Goal: Task Accomplishment & Management: Use online tool/utility

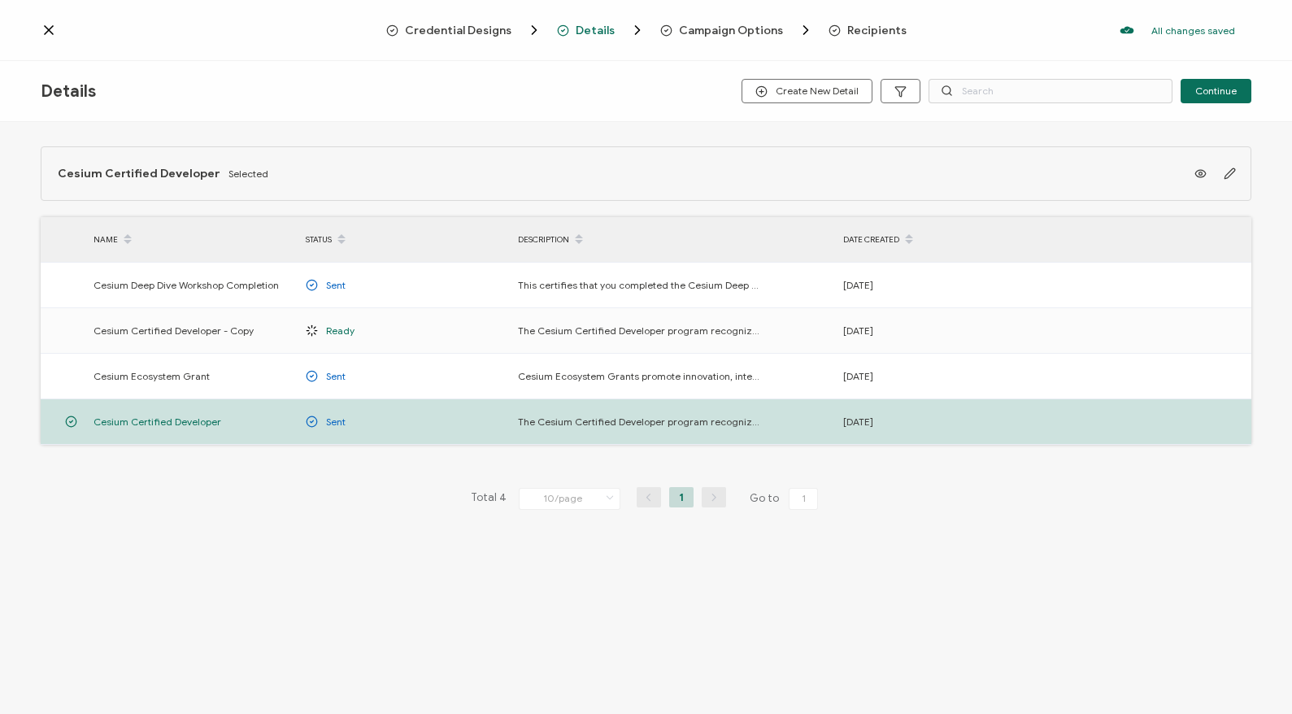
click at [46, 29] on icon at bounding box center [49, 30] width 16 height 16
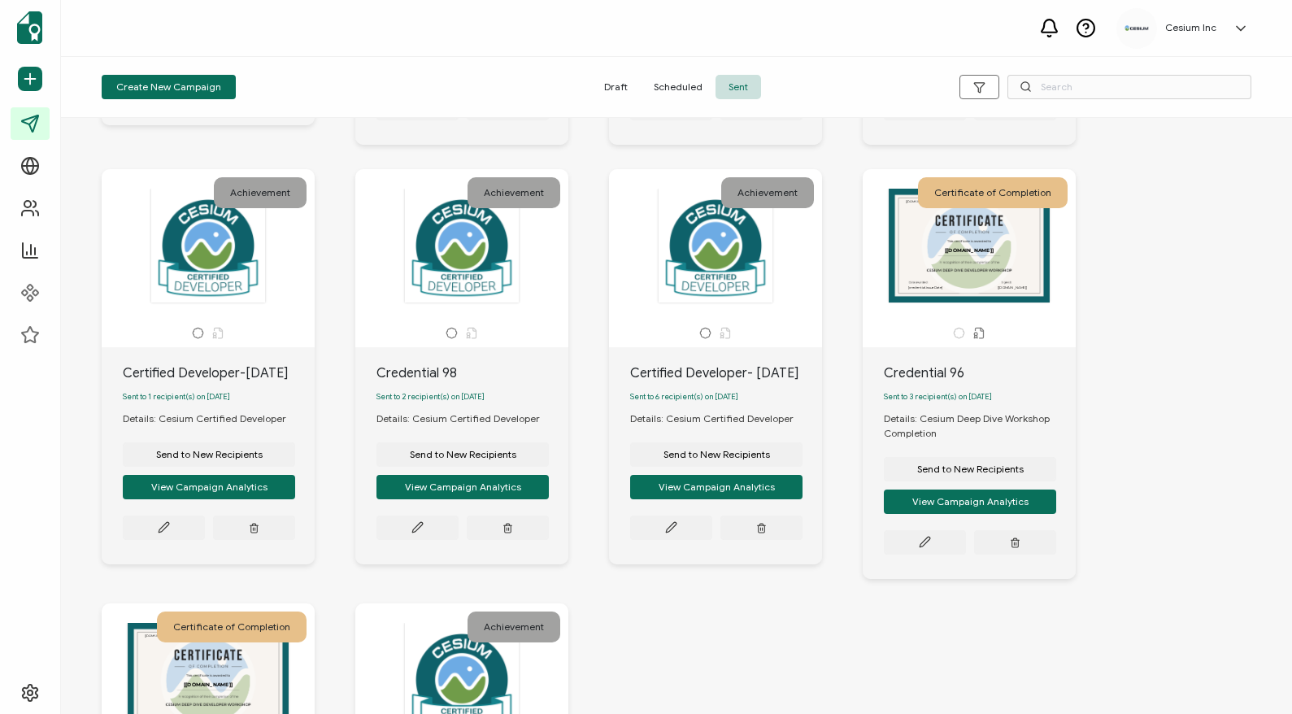
scroll to position [427, 0]
click at [263, 21] on span "Send to New Recipients" at bounding box center [209, 16] width 107 height 10
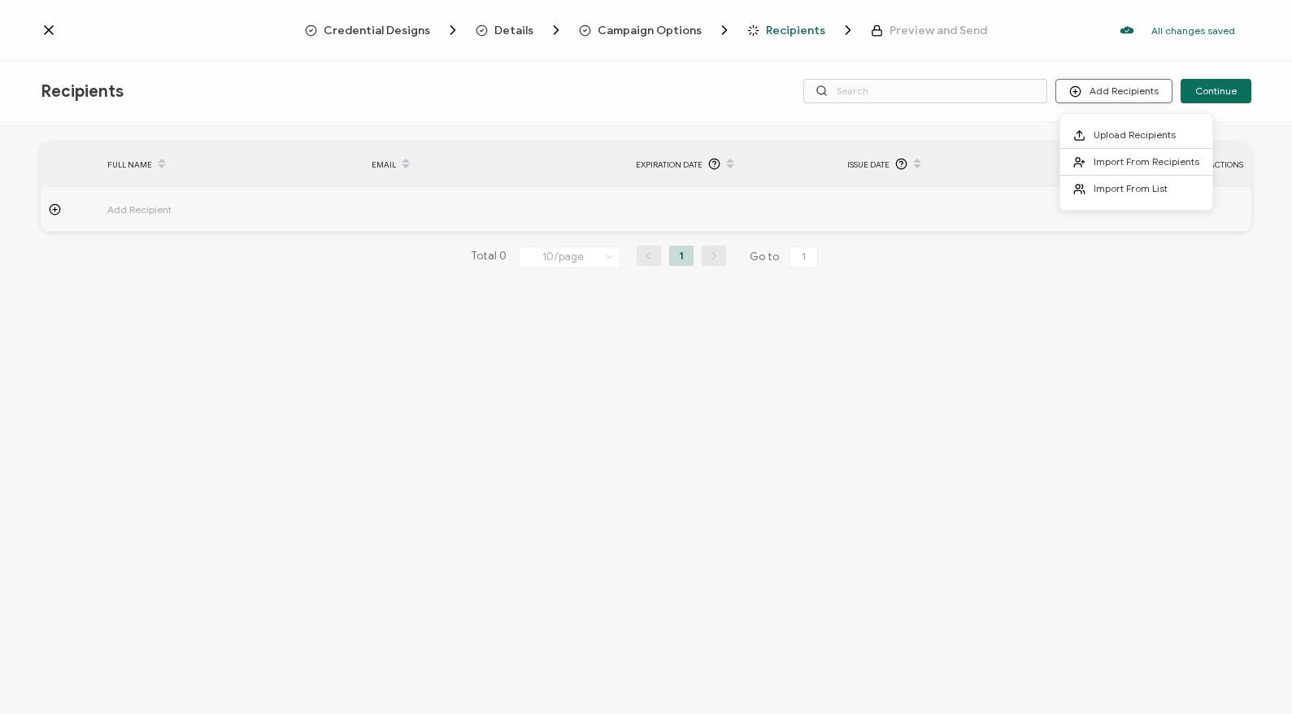
click at [1112, 89] on button "Add Recipients" at bounding box center [1113, 91] width 117 height 24
click at [869, 94] on input "text" at bounding box center [925, 91] width 244 height 24
paste input "[PERSON_NAME]"
type input "[PERSON_NAME]"
click at [1081, 91] on icon at bounding box center [1075, 91] width 12 height 12
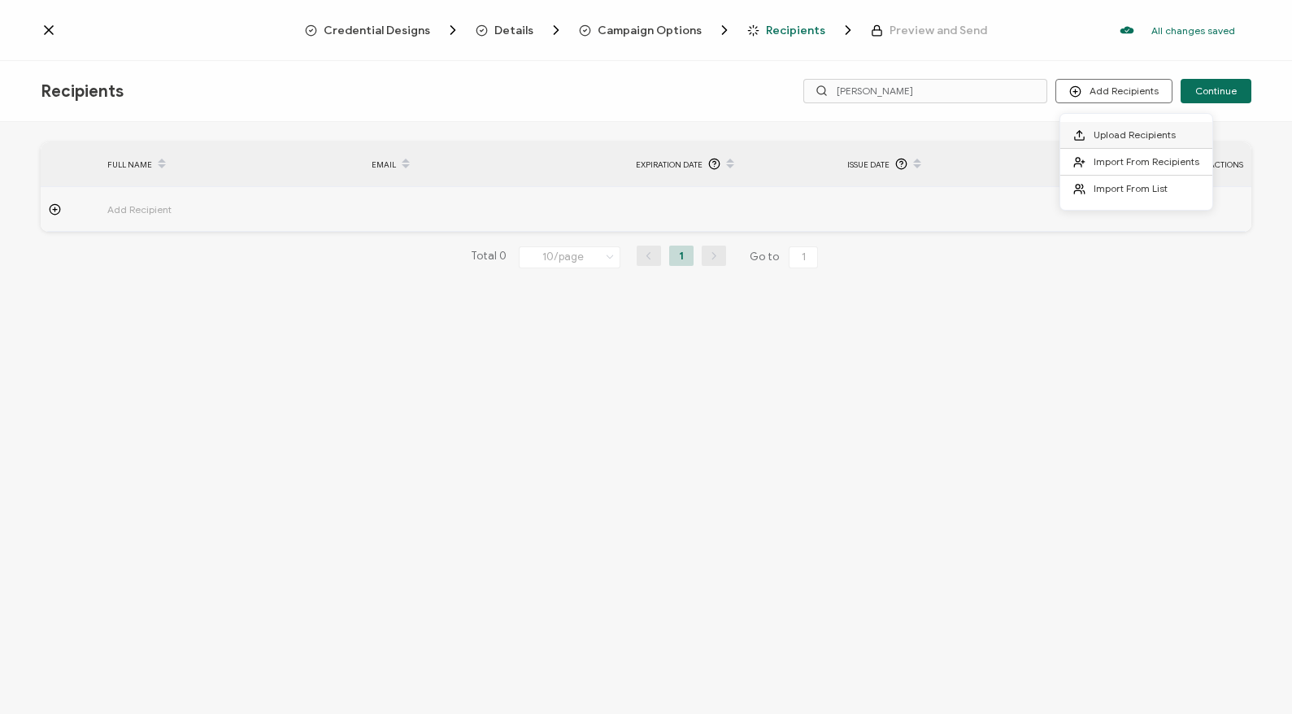
click at [1104, 137] on span "Upload Recipients" at bounding box center [1135, 134] width 82 height 12
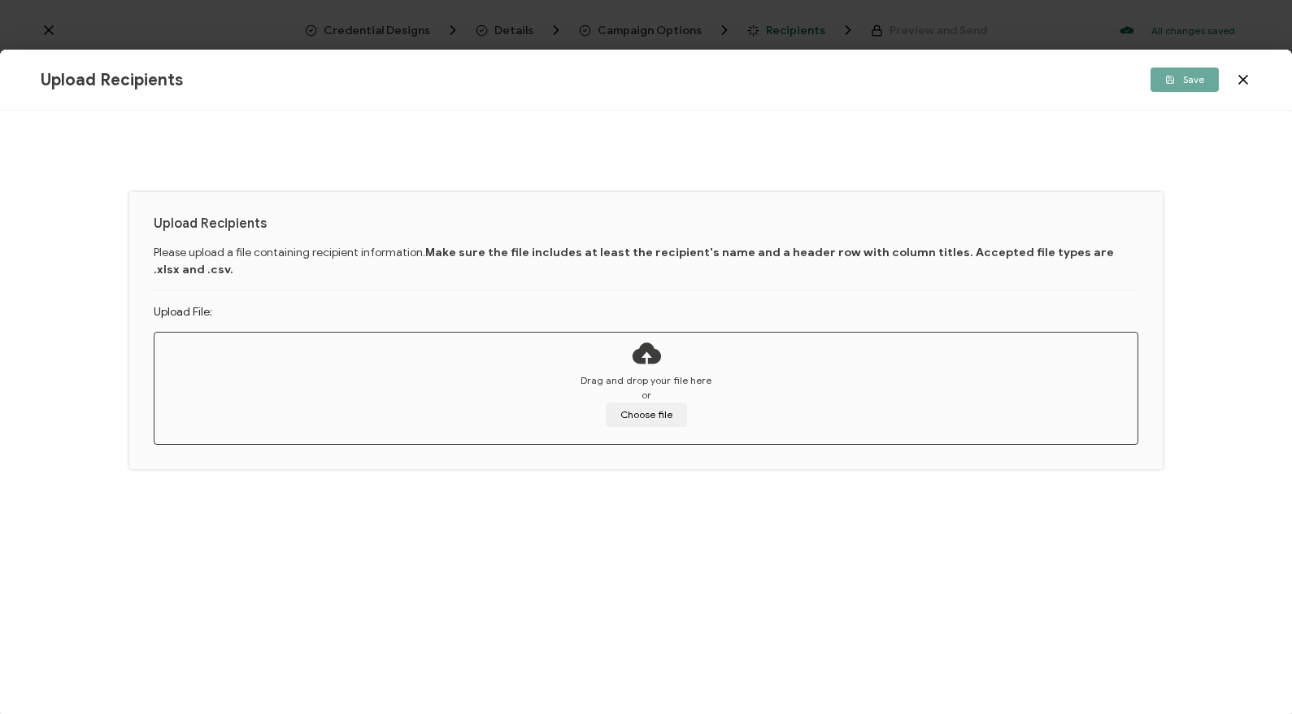
click at [1246, 77] on icon at bounding box center [1243, 80] width 16 height 16
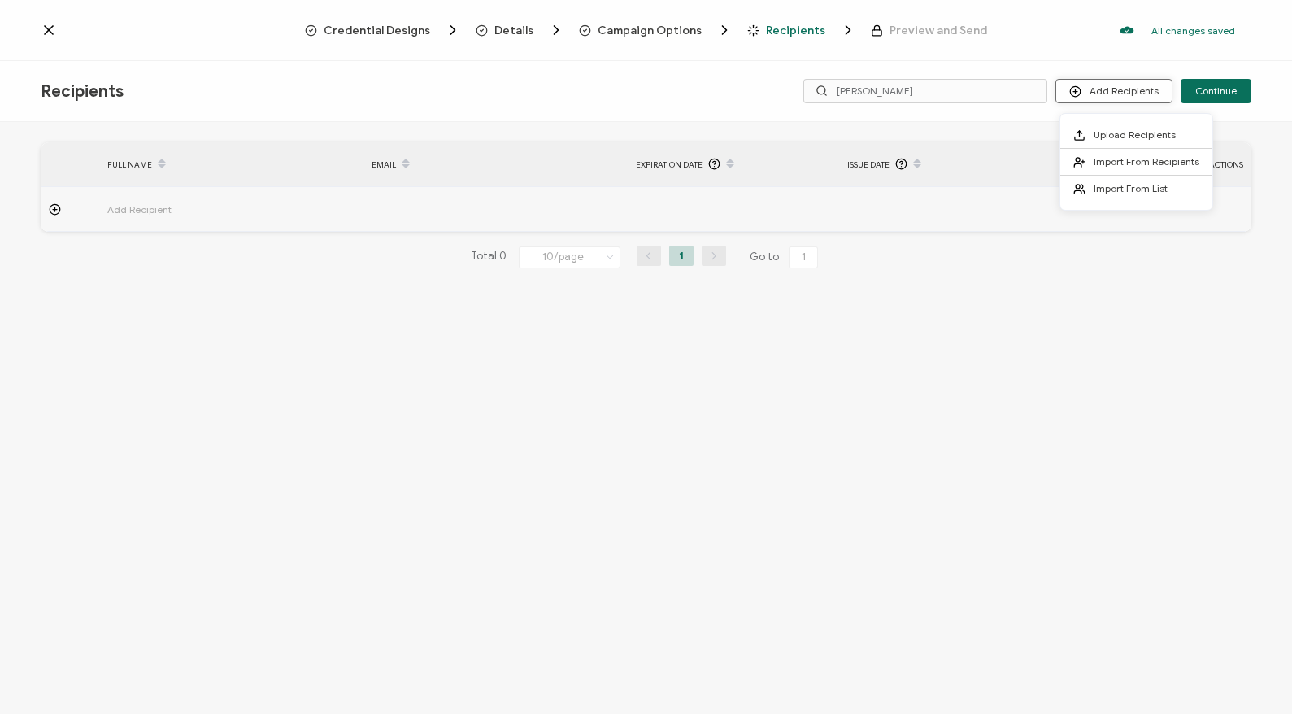
click at [1121, 91] on button "Add Recipients" at bounding box center [1113, 91] width 117 height 24
click at [1132, 188] on span "Import From List" at bounding box center [1131, 188] width 74 height 12
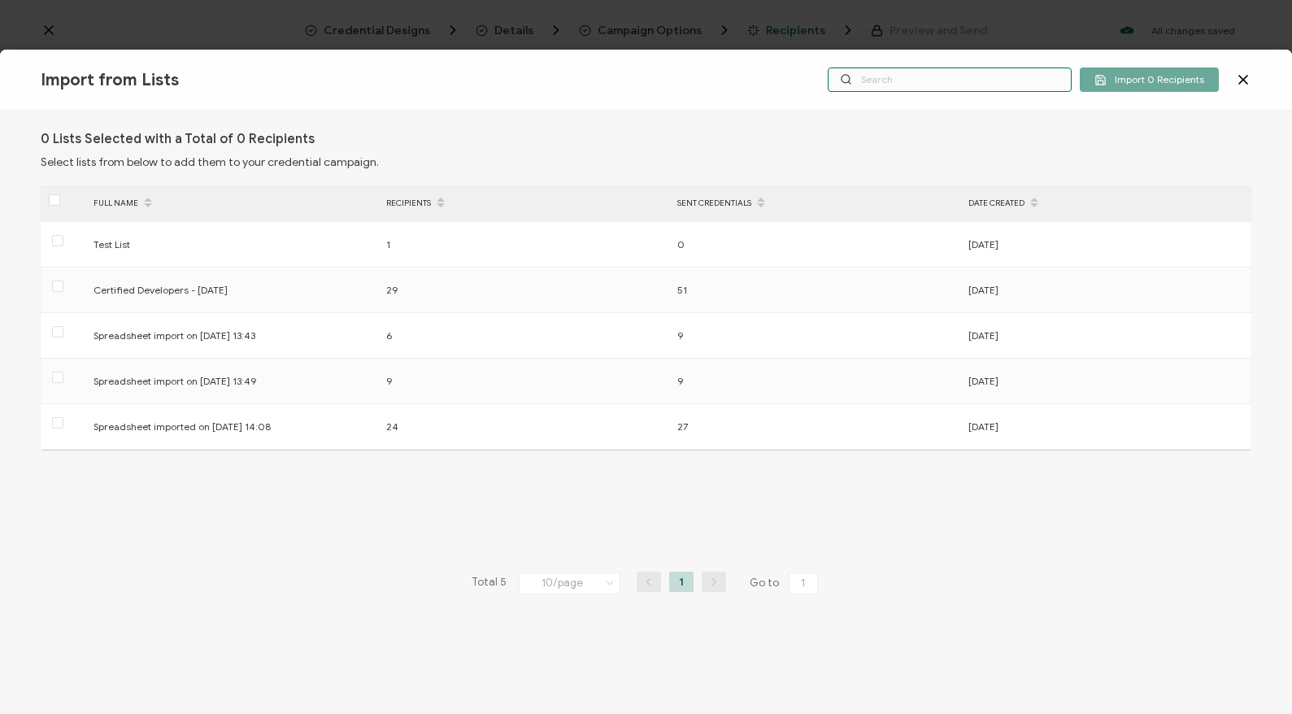
click at [898, 85] on input "text" at bounding box center [950, 79] width 244 height 24
paste input "[PERSON_NAME]"
type input "S"
click at [1243, 80] on icon at bounding box center [1243, 80] width 8 height 8
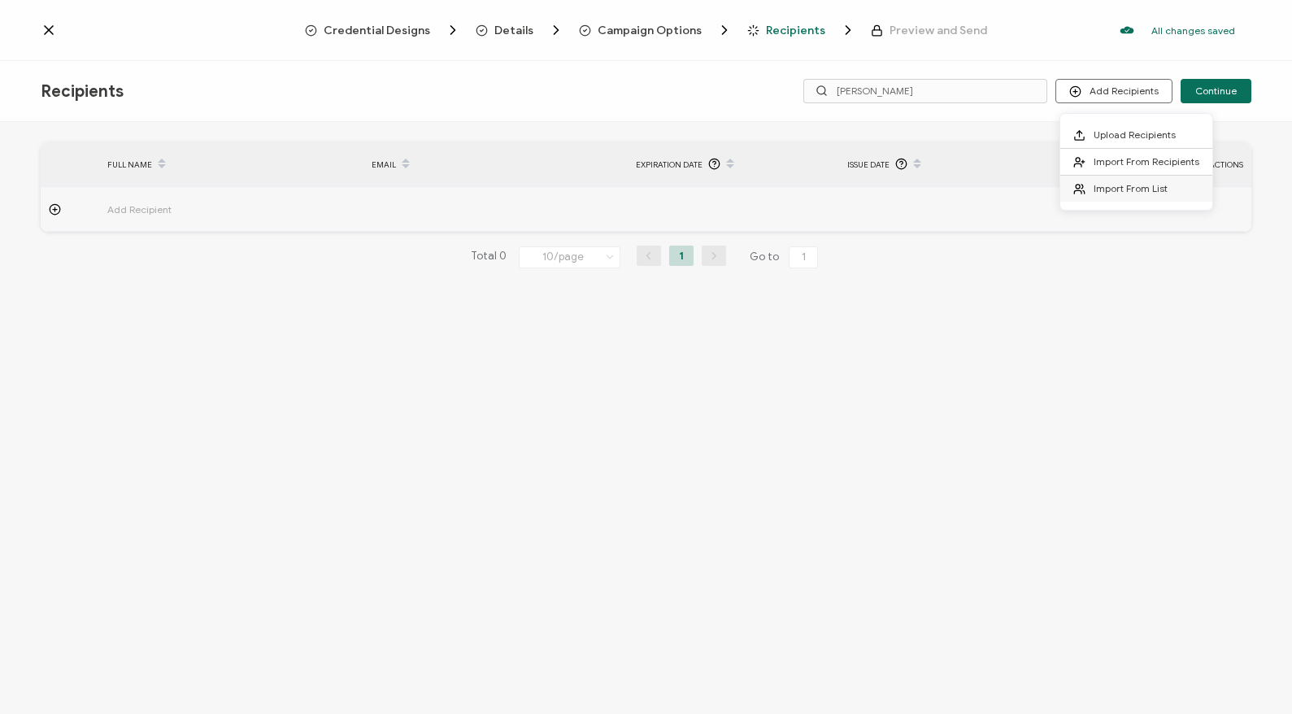
click at [1115, 187] on span "Import From List" at bounding box center [1131, 188] width 74 height 12
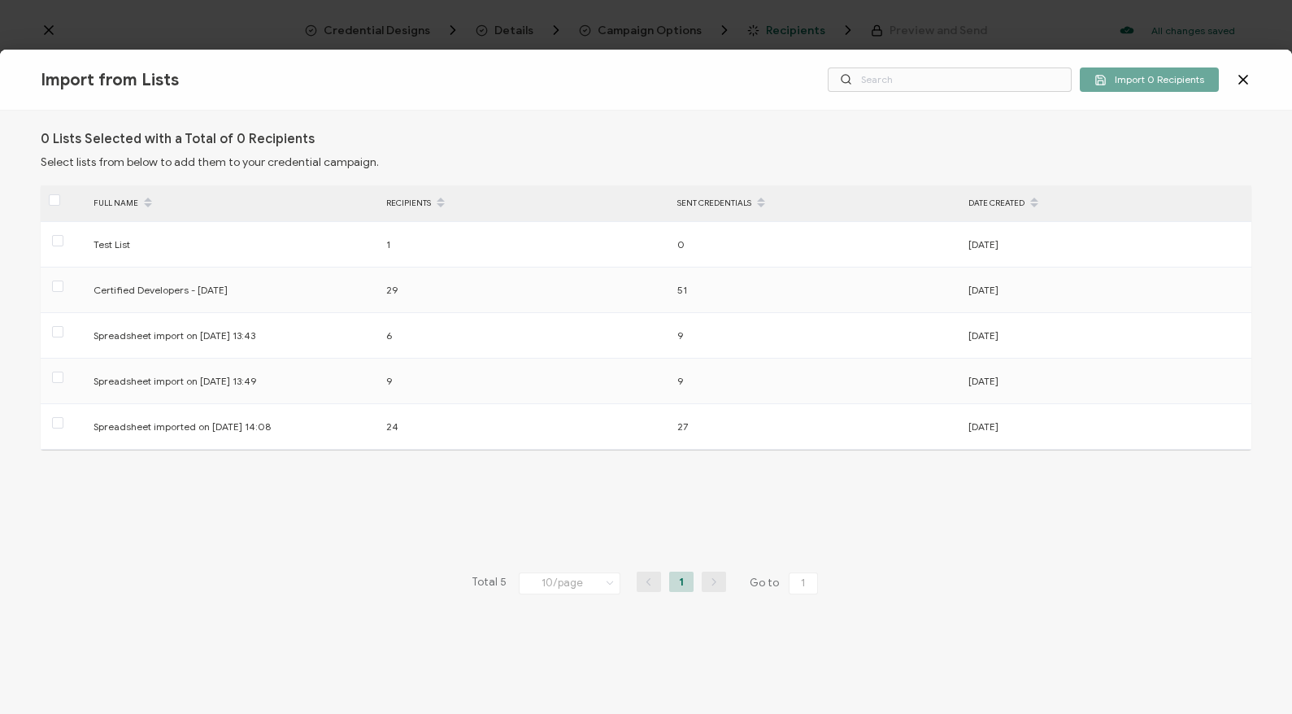
click at [1247, 79] on icon at bounding box center [1243, 80] width 16 height 16
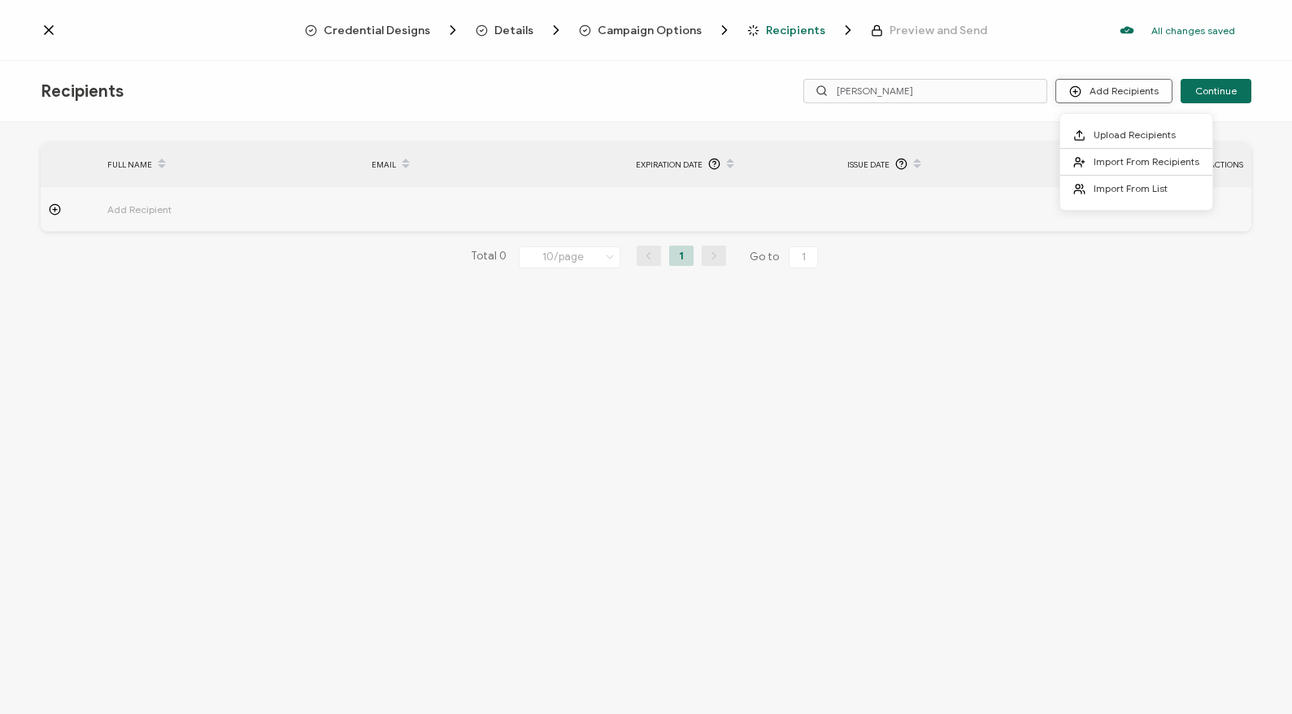
click at [1133, 91] on button "Add Recipients" at bounding box center [1113, 91] width 117 height 24
click at [1131, 160] on span "Import From Recipients" at bounding box center [1147, 161] width 106 height 12
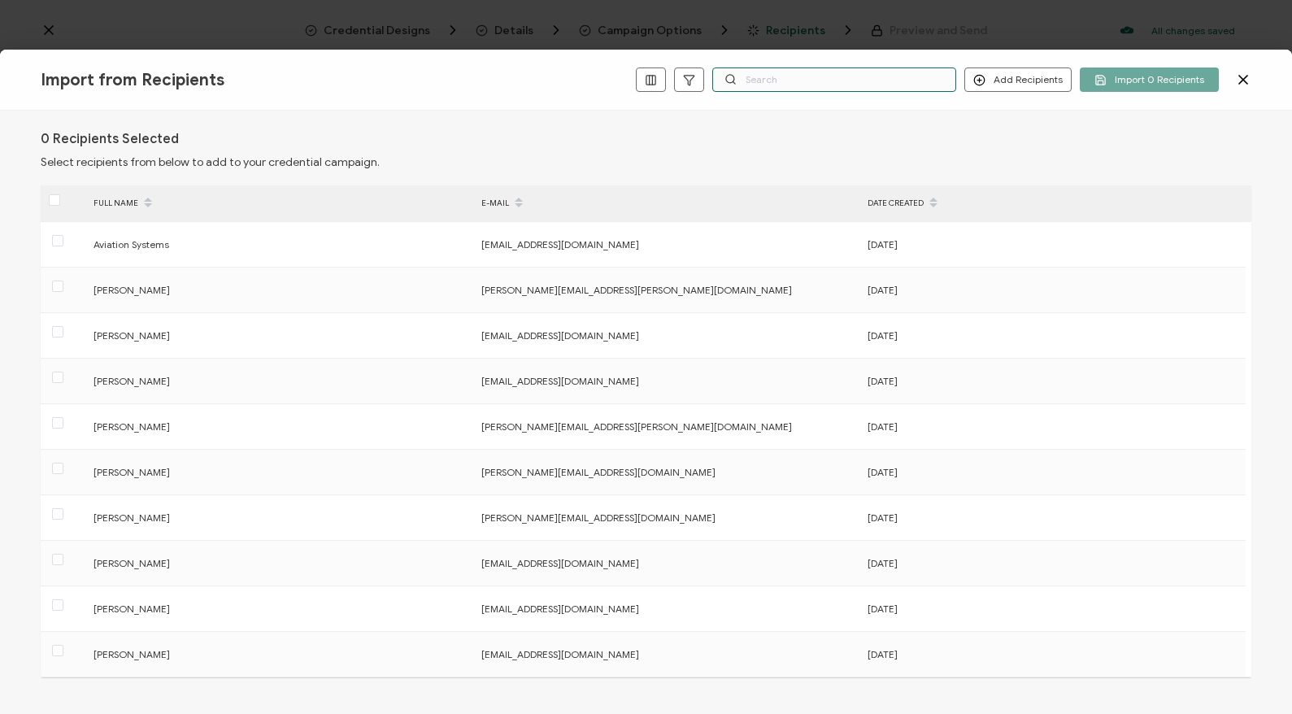
click at [869, 79] on input "text" at bounding box center [834, 79] width 244 height 24
paste input "[PERSON_NAME]"
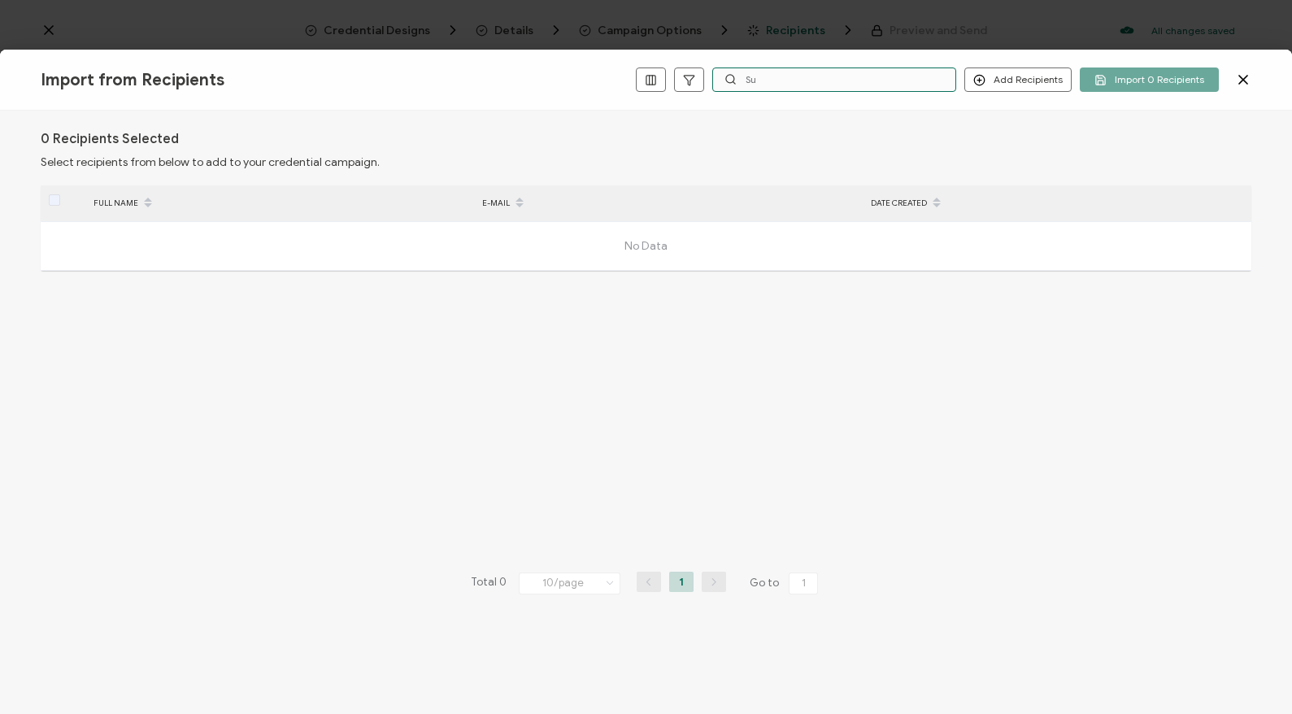
type input "S"
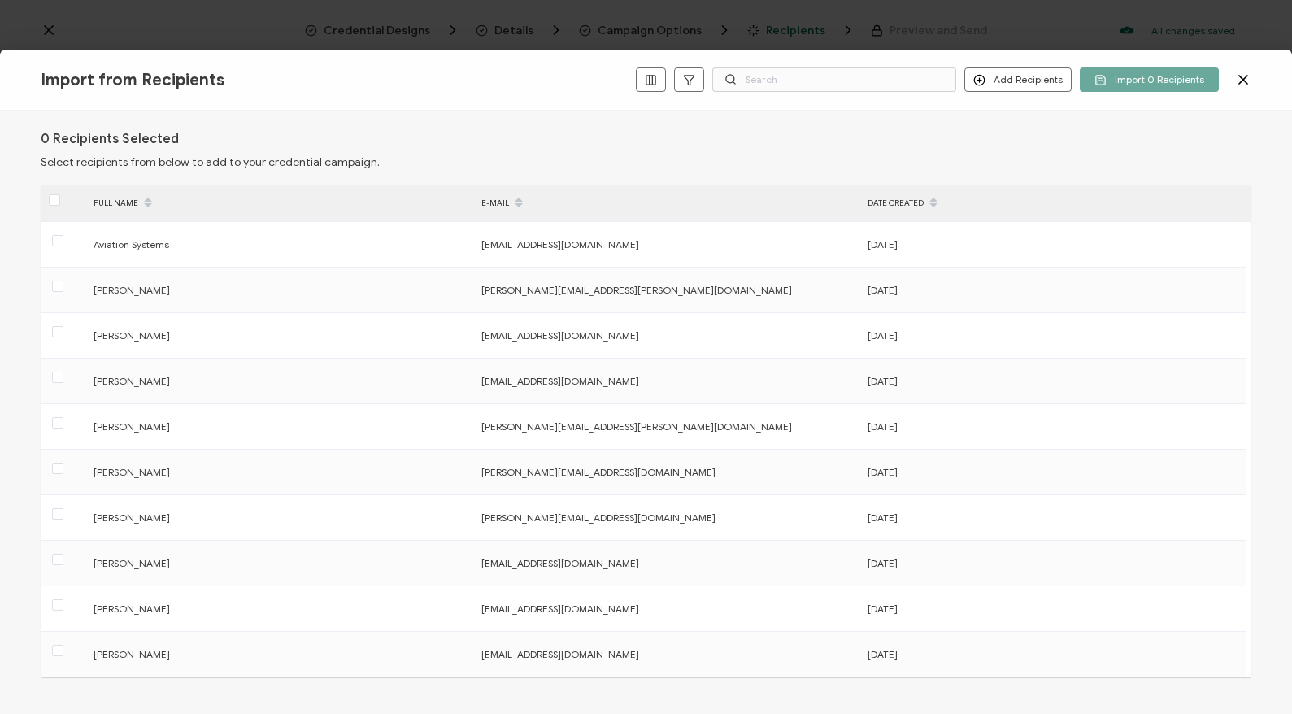
click at [1243, 79] on icon at bounding box center [1243, 80] width 8 height 8
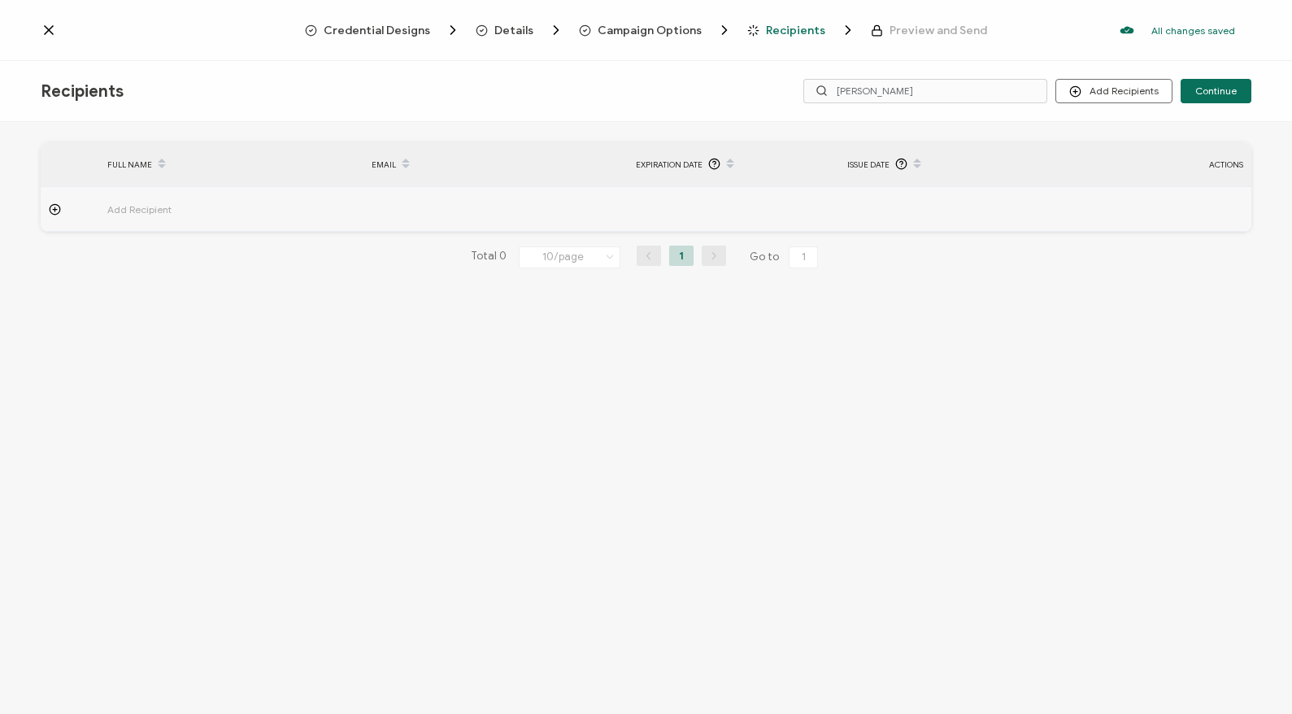
click at [58, 209] on icon at bounding box center [55, 209] width 12 height 12
click at [142, 258] on input "text" at bounding box center [178, 254] width 142 height 26
paste input "[PERSON_NAME]"
type input "[PERSON_NAME]"
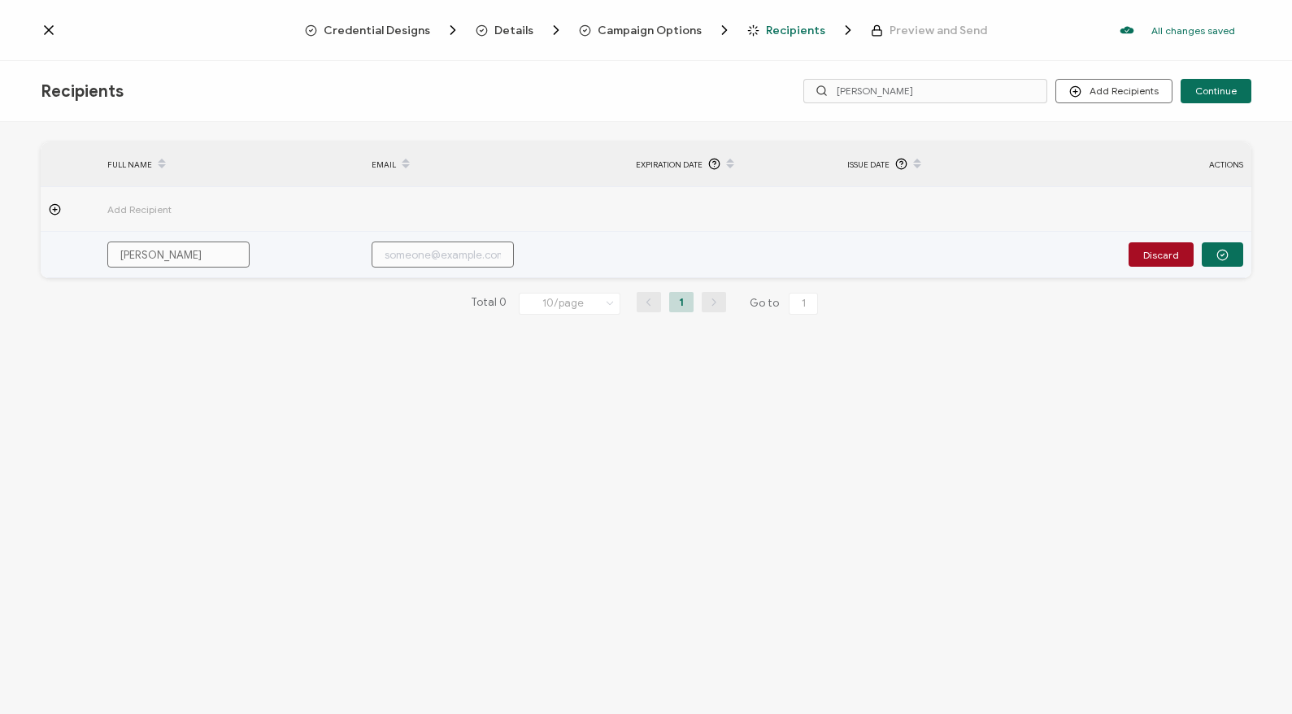
type input "[PERSON_NAME]"
click at [389, 255] on input "text" at bounding box center [443, 254] width 142 height 26
paste input "[EMAIL_ADDRESS][DOMAIN_NAME]"
type input "[EMAIL_ADDRESS][DOMAIN_NAME]"
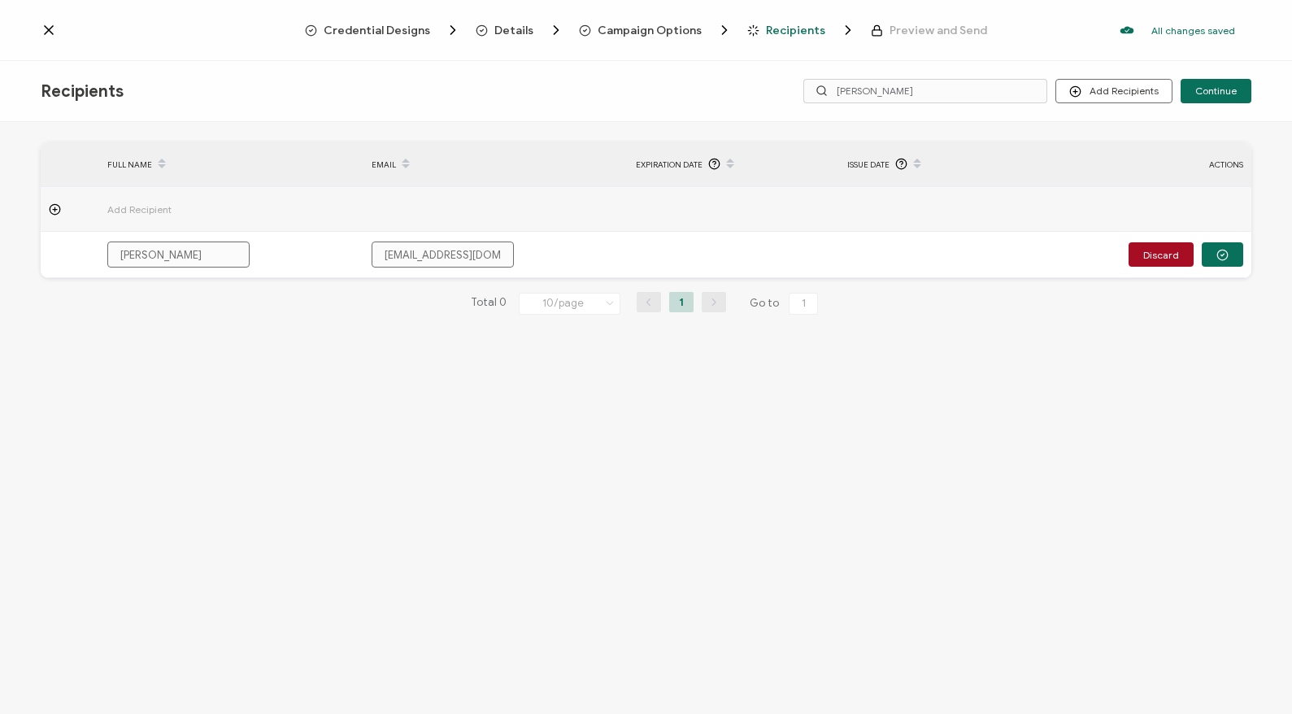
type input "[EMAIL_ADDRESS][DOMAIN_NAME]"
click at [1213, 91] on span "Continue" at bounding box center [1215, 91] width 41 height 10
click at [563, 46] on icon at bounding box center [564, 47] width 5 height 5
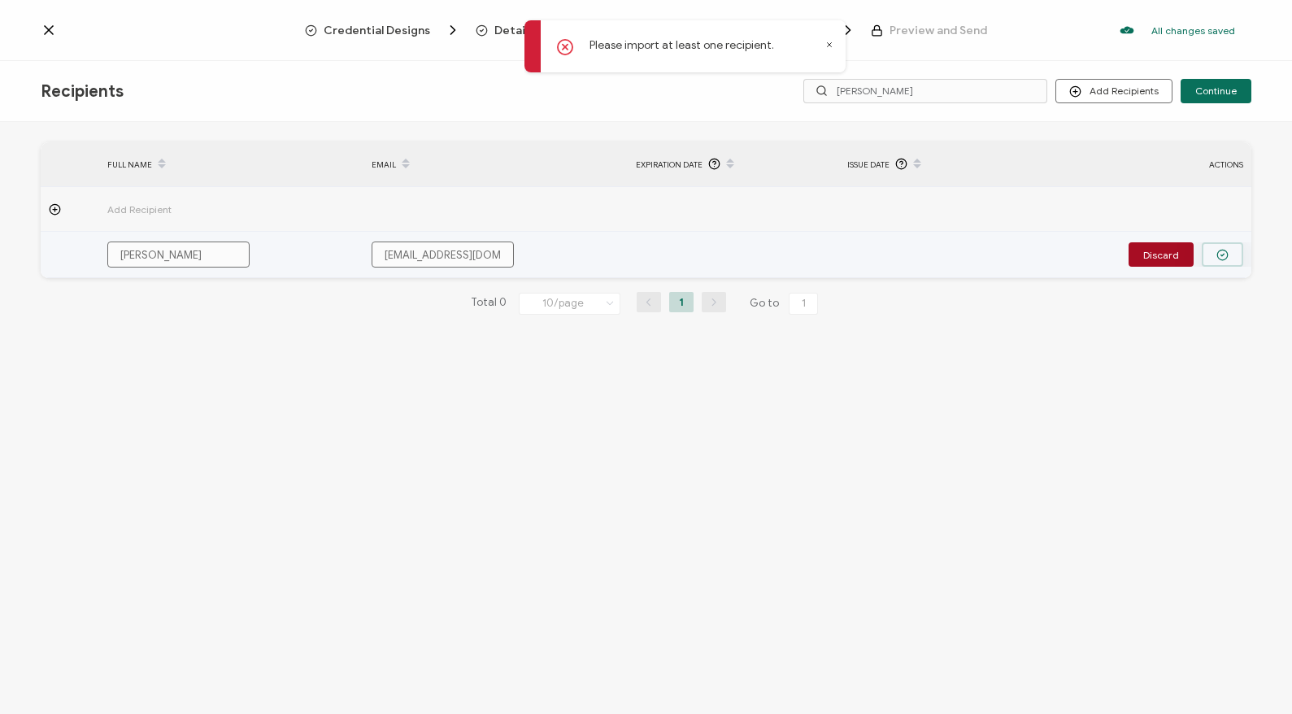
click at [1221, 256] on icon "button" at bounding box center [1222, 255] width 12 height 12
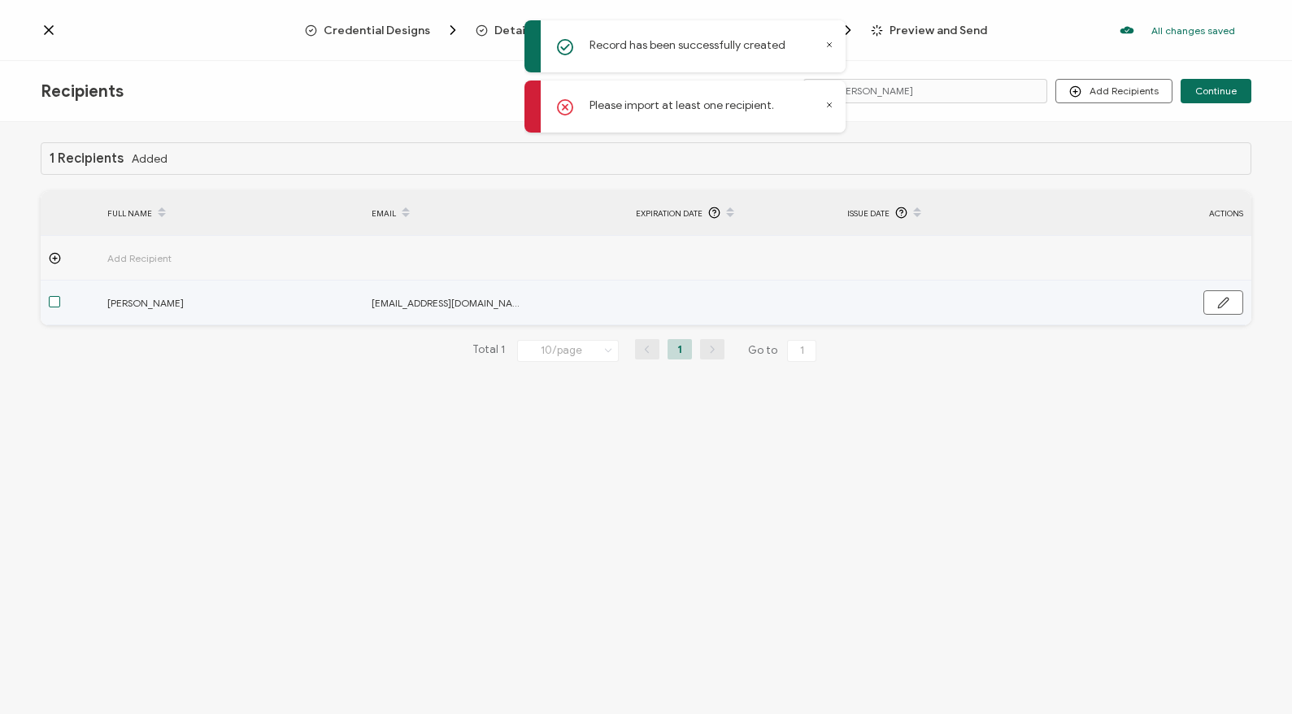
click at [52, 302] on span at bounding box center [54, 301] width 11 height 11
click at [60, 296] on input "checkbox" at bounding box center [60, 296] width 0 height 0
click at [1227, 299] on icon "button" at bounding box center [1223, 303] width 12 height 12
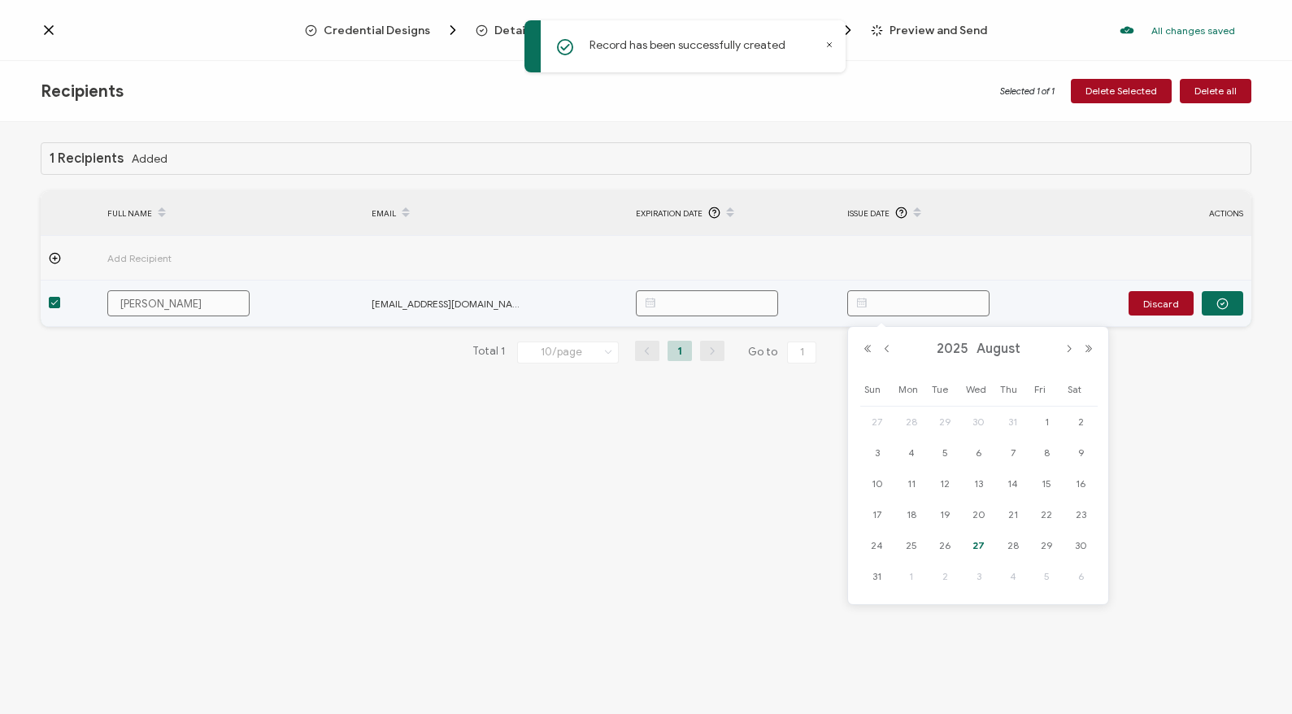
click at [892, 305] on input "text" at bounding box center [918, 303] width 142 height 26
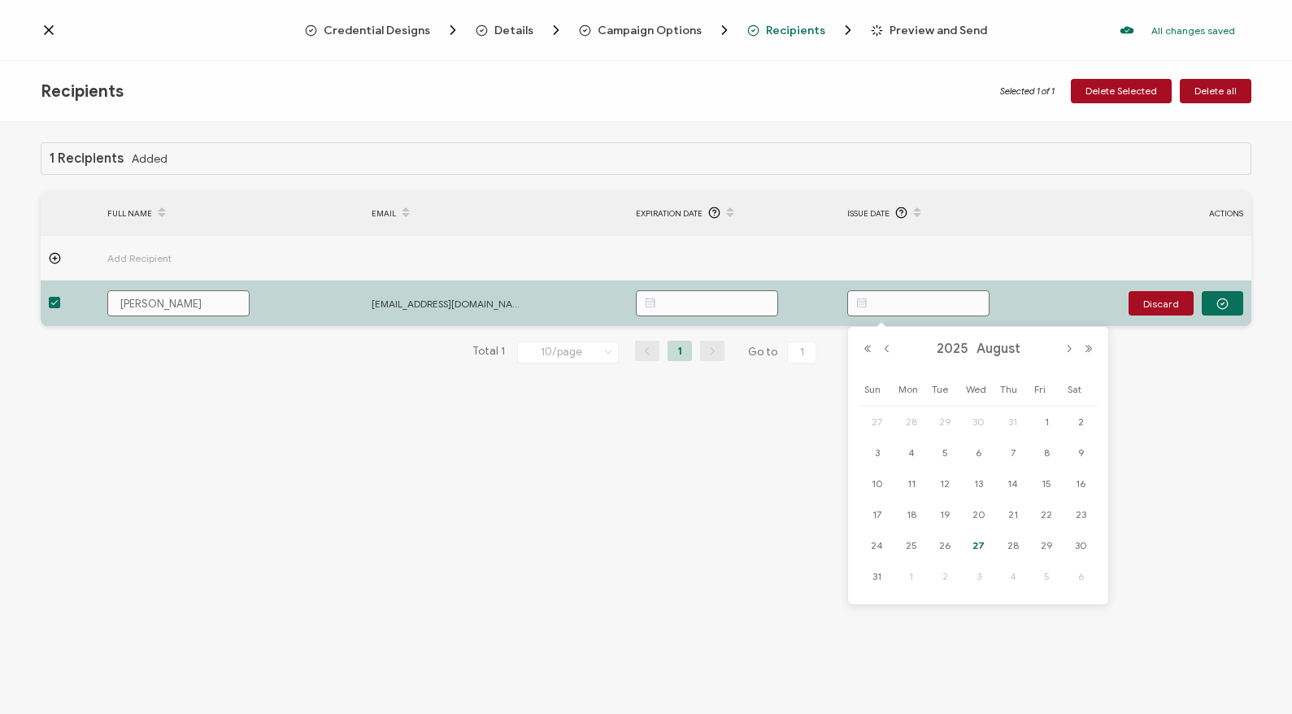
click at [982, 539] on span "27" at bounding box center [979, 546] width 20 height 20
type input "[DATE]"
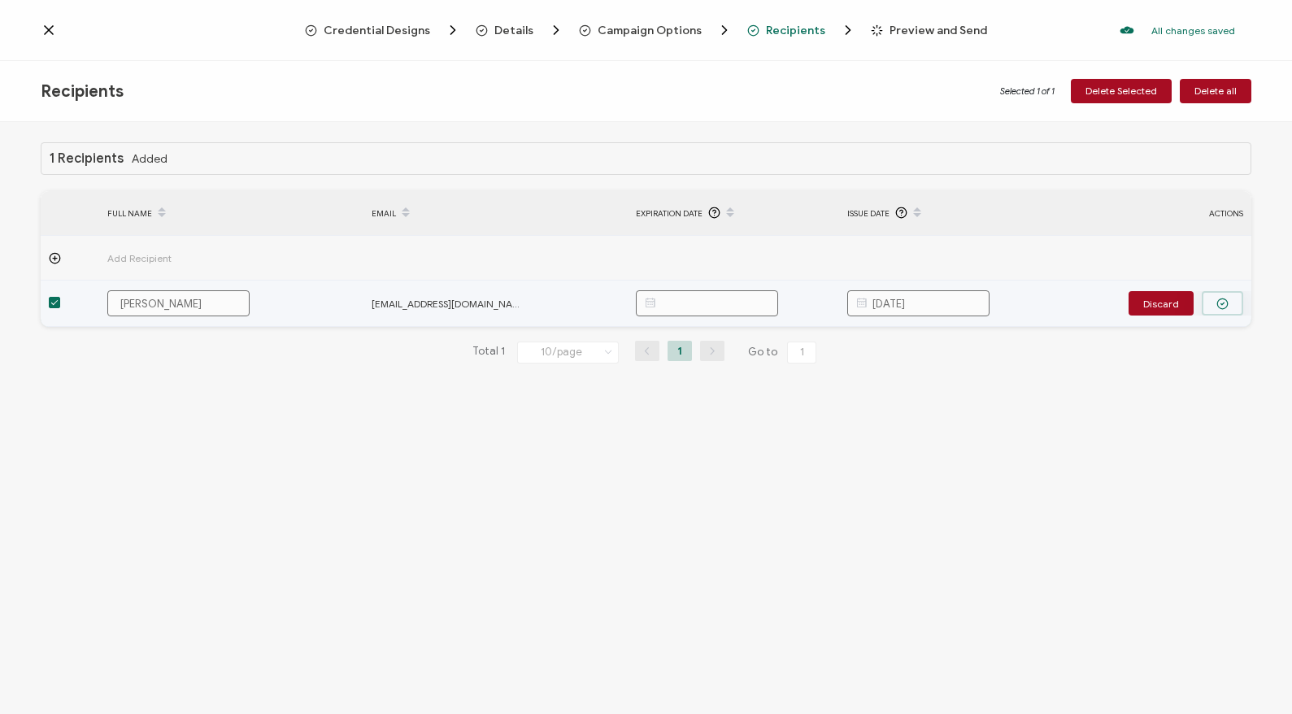
click at [1224, 304] on icon "button" at bounding box center [1222, 304] width 12 height 12
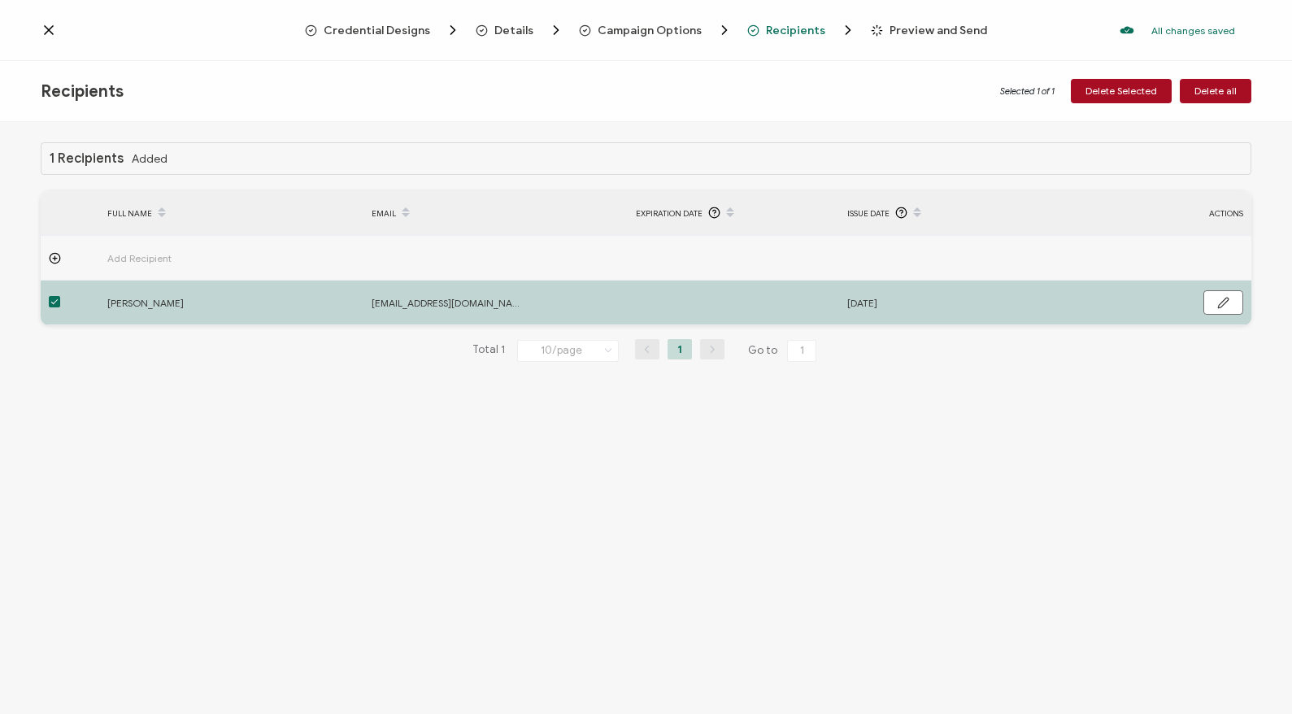
click at [910, 30] on span "Preview and Send" at bounding box center [938, 30] width 98 height 12
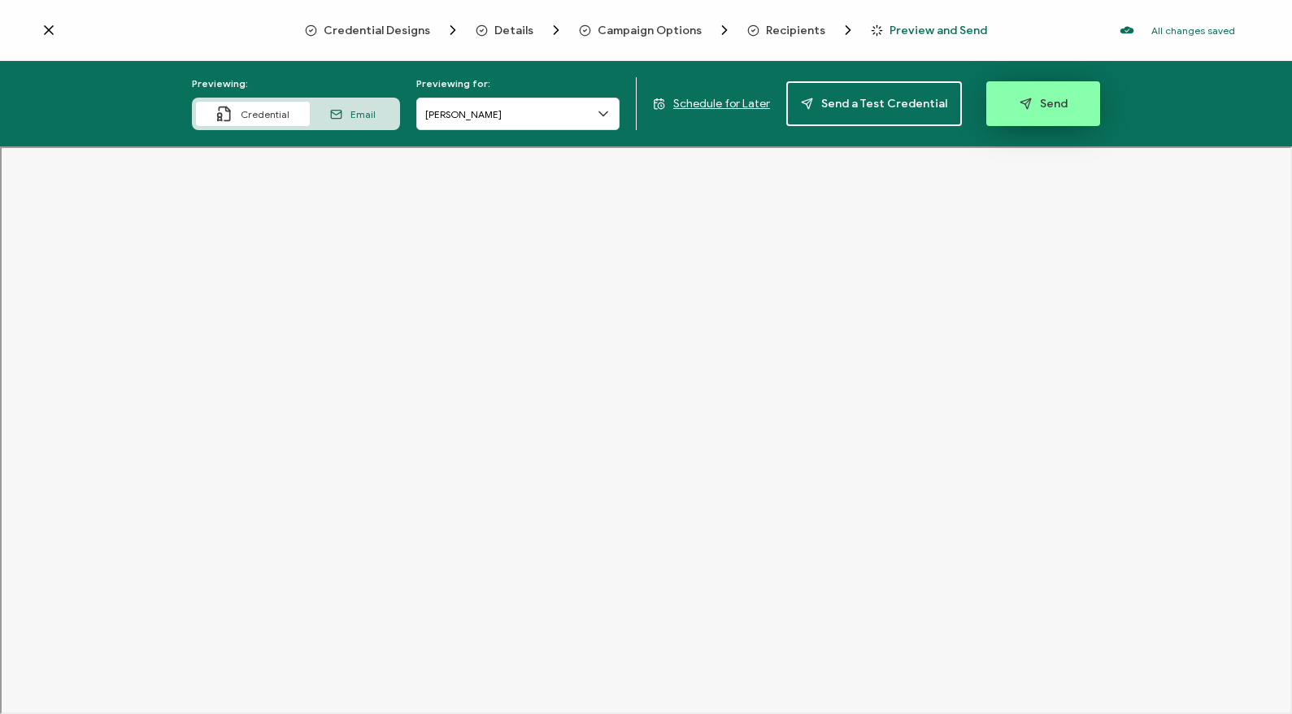
click at [1038, 106] on span "Send" at bounding box center [1044, 104] width 48 height 12
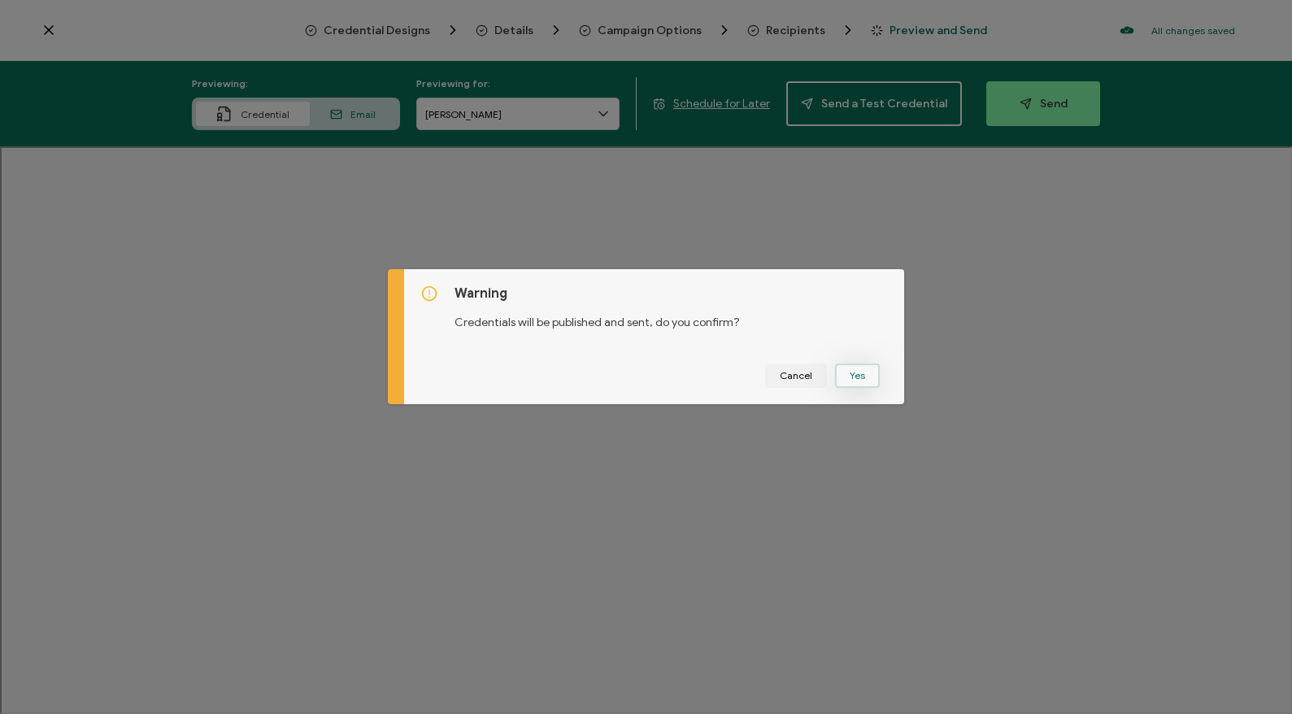
click at [850, 376] on button "Yes" at bounding box center [857, 375] width 45 height 24
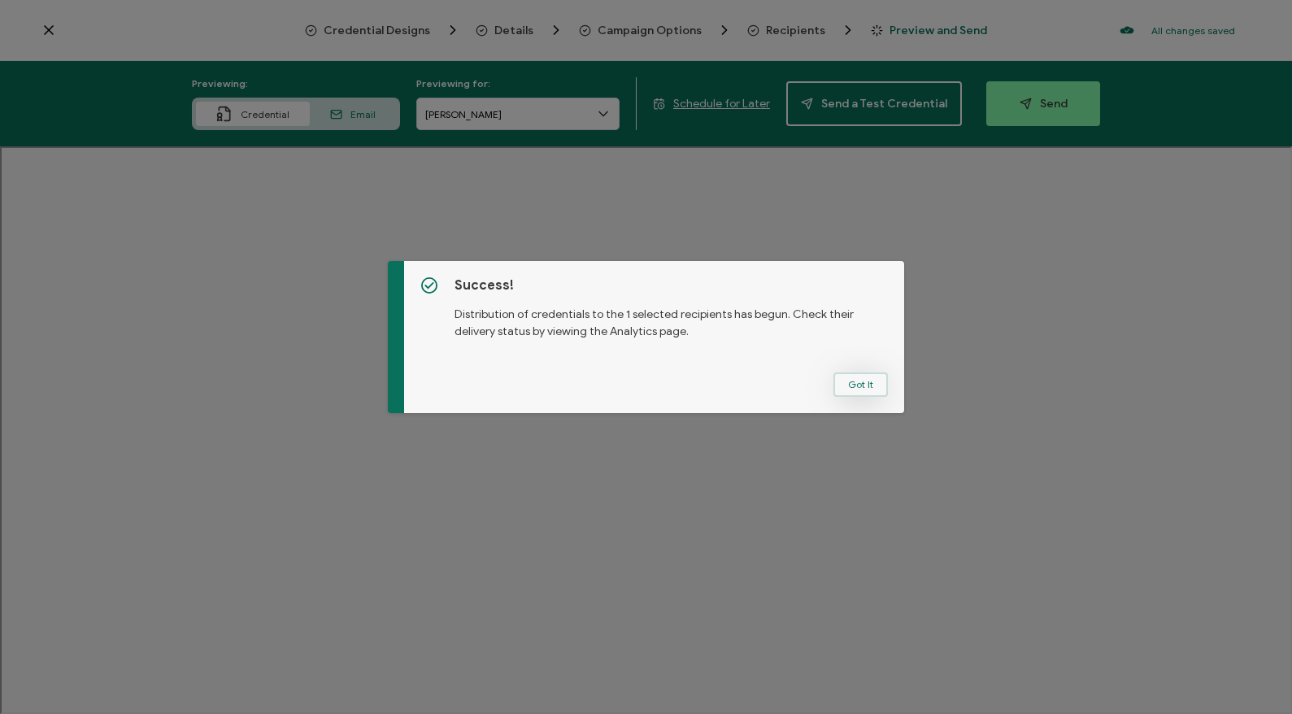
click at [853, 381] on button "Got It" at bounding box center [860, 384] width 54 height 24
